Goal: Check status: Check status

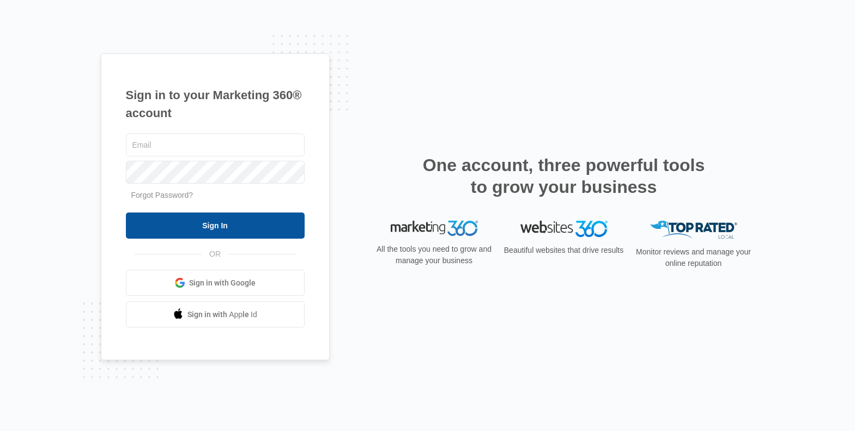
type input "[PERSON_NAME][EMAIL_ADDRESS][DOMAIN_NAME]"
click at [229, 220] on input "Sign In" at bounding box center [215, 226] width 179 height 26
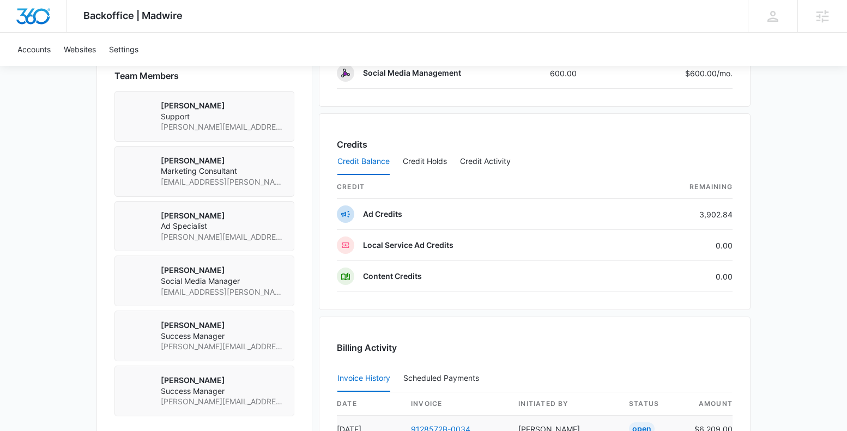
scroll to position [960, 0]
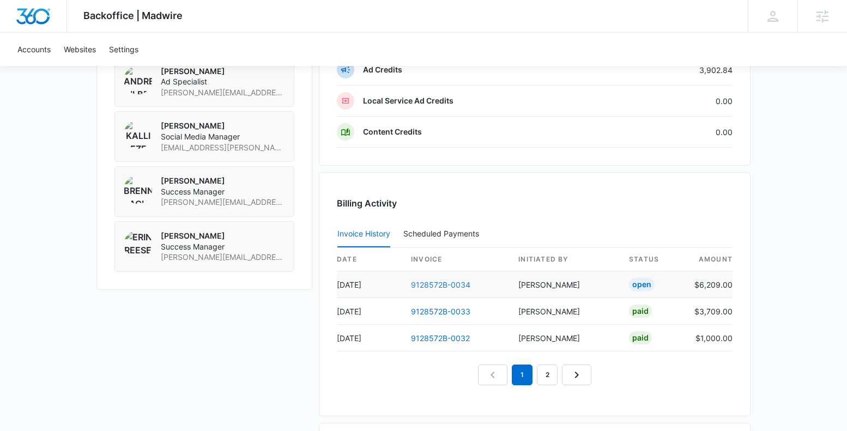
click at [449, 287] on link "9128572B-0034" at bounding box center [440, 284] width 59 height 9
